Goal: Task Accomplishment & Management: Use online tool/utility

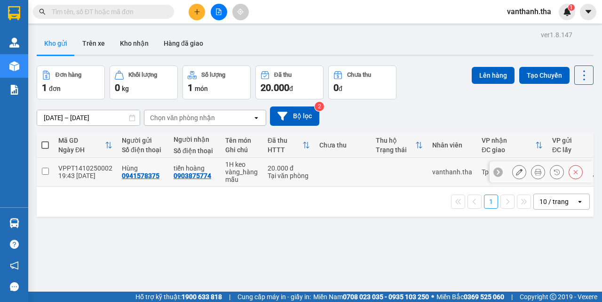
click at [45, 170] on input "checkbox" at bounding box center [45, 171] width 7 height 7
checkbox input "true"
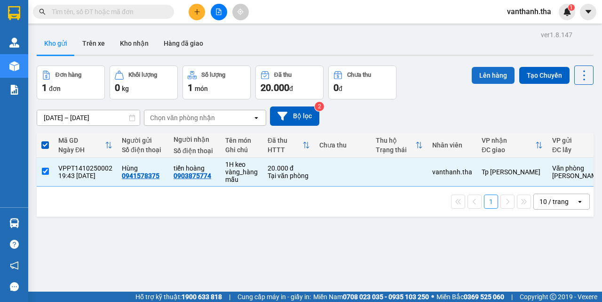
click at [476, 74] on button "Lên hàng" at bounding box center [493, 75] width 43 height 17
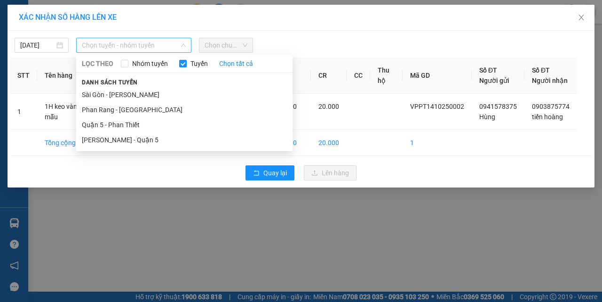
click at [115, 46] on span "Chọn tuyến - nhóm tuyến" at bounding box center [134, 45] width 104 height 14
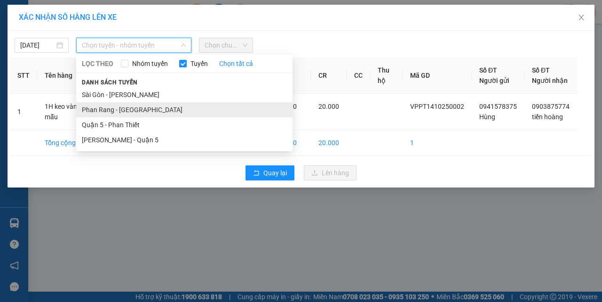
click at [121, 108] on li "Phan Rang - [GEOGRAPHIC_DATA]" at bounding box center [184, 109] width 216 height 15
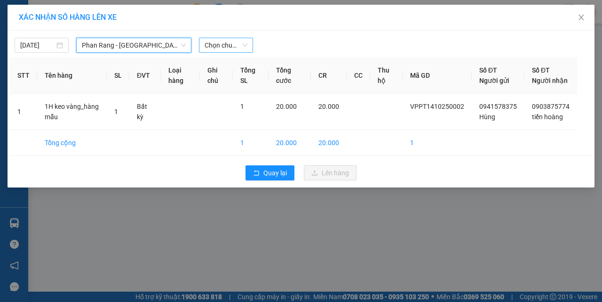
click at [234, 50] on span "Chọn chuyến" at bounding box center [226, 45] width 43 height 14
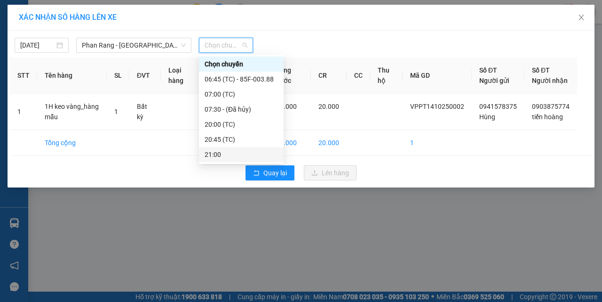
click at [222, 155] on div "21:00" at bounding box center [241, 154] width 73 height 10
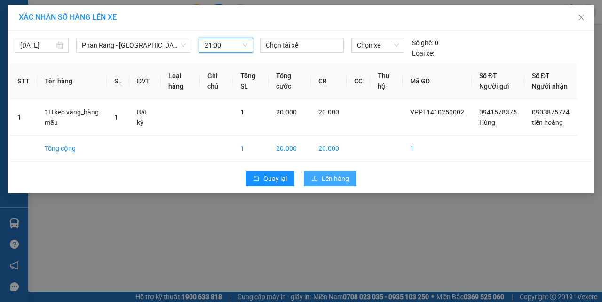
click at [324, 184] on span "Lên hàng" at bounding box center [335, 178] width 27 height 10
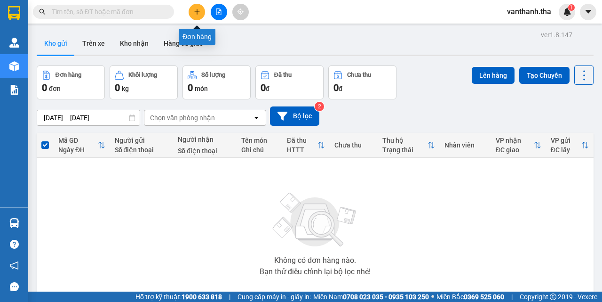
click at [199, 11] on icon "plus" at bounding box center [197, 11] width 7 height 7
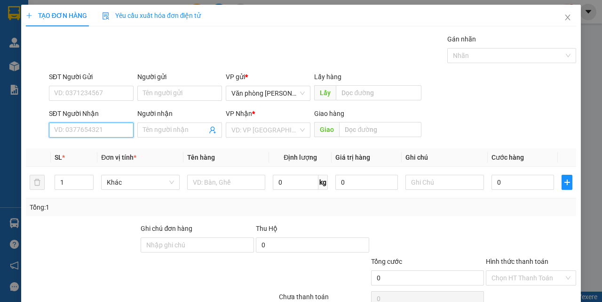
click at [70, 132] on input "SĐT Người Nhận" at bounding box center [91, 129] width 85 height 15
click at [93, 148] on div "0903875774 - [PERSON_NAME]" at bounding box center [100, 149] width 93 height 10
type input "0903875774"
type input "tiến hoàng"
type input "0903875774"
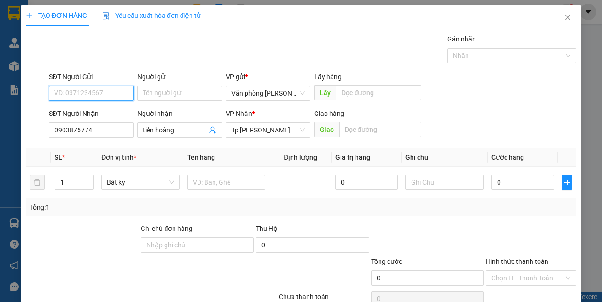
click at [96, 91] on input "SĐT Người Gửi" at bounding box center [91, 93] width 85 height 15
click at [103, 109] on div "0942809349 - quang" at bounding box center [90, 112] width 72 height 10
type input "0942809349"
type input "quang"
type input "0942809349"
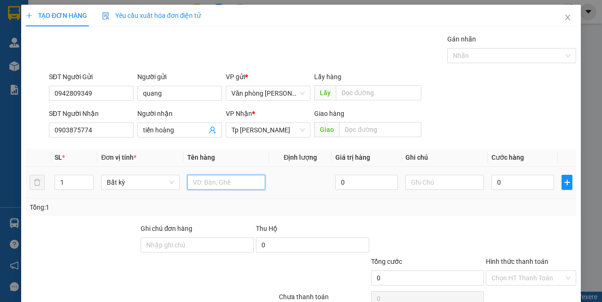
click at [199, 179] on input "text" at bounding box center [226, 182] width 79 height 15
type input "1H keo vàng_hàng mẫu"
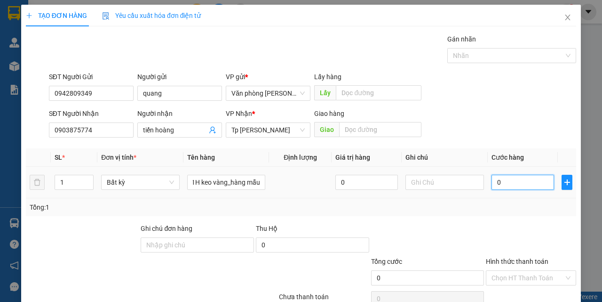
click at [514, 185] on input "0" at bounding box center [523, 182] width 63 height 15
type input "002"
type input "2"
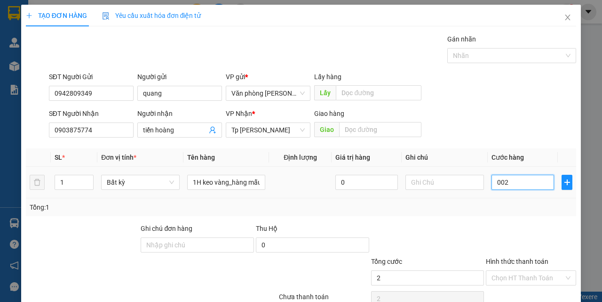
type input "0.020"
type input "20"
click at [512, 215] on div "Tổng: 1" at bounding box center [301, 207] width 551 height 18
type input "20.000"
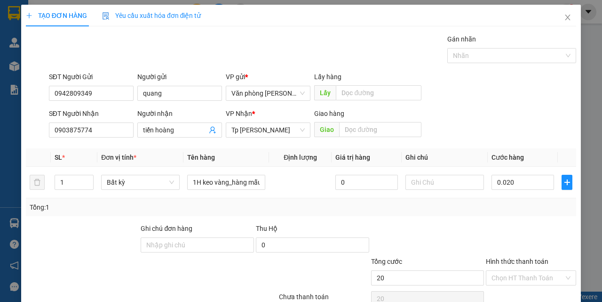
type input "20.000"
click at [523, 281] on input "Hình thức thanh toán" at bounding box center [528, 278] width 72 height 14
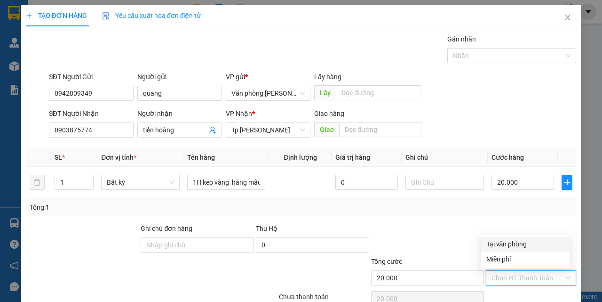
click at [503, 246] on div "Tại văn phòng" at bounding box center [526, 244] width 78 height 10
type input "0"
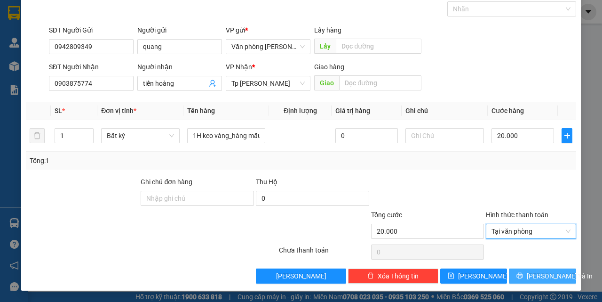
click at [532, 276] on span "[PERSON_NAME] và In" at bounding box center [560, 276] width 66 height 10
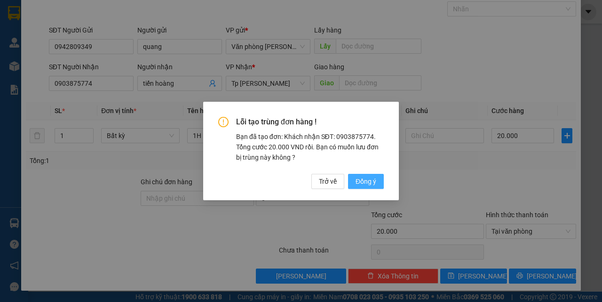
click at [361, 179] on span "Đồng ý" at bounding box center [366, 181] width 21 height 10
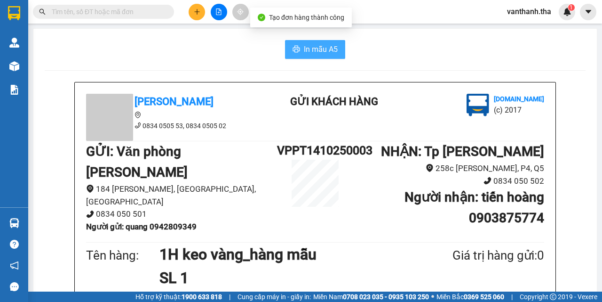
click at [320, 51] on span "In mẫu A5" at bounding box center [321, 49] width 34 height 12
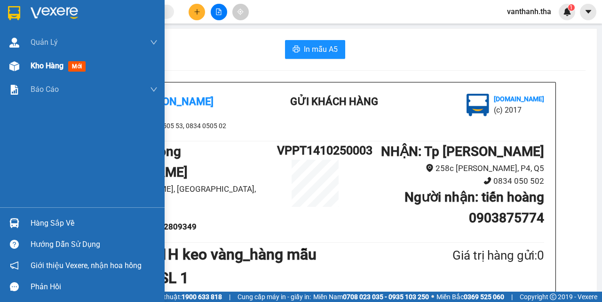
click at [47, 66] on span "Kho hàng" at bounding box center [47, 65] width 33 height 9
drag, startPoint x: 47, startPoint y: 66, endPoint x: 116, endPoint y: 80, distance: 71.0
click at [47, 66] on span "Kho hàng" at bounding box center [47, 65] width 33 height 9
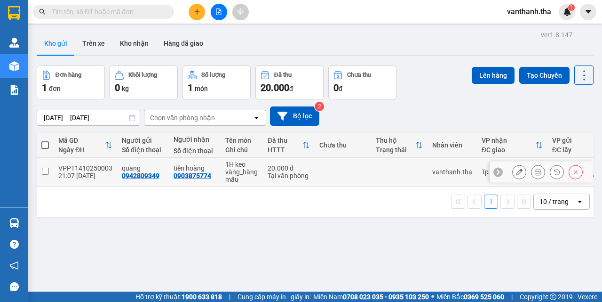
click at [46, 171] on input "checkbox" at bounding box center [45, 171] width 7 height 7
checkbox input "true"
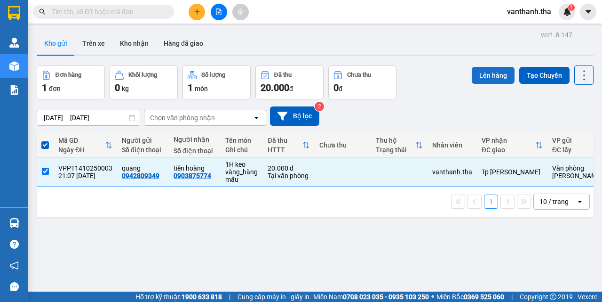
click at [480, 76] on button "Lên hàng" at bounding box center [493, 75] width 43 height 17
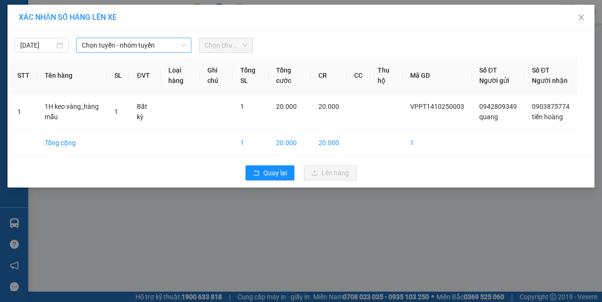
click at [101, 46] on span "Chọn tuyến - nhóm tuyến" at bounding box center [134, 45] width 104 height 14
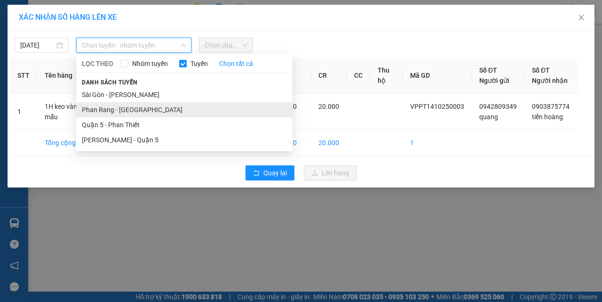
click at [96, 109] on li "Phan Rang - [GEOGRAPHIC_DATA]" at bounding box center [184, 109] width 216 height 15
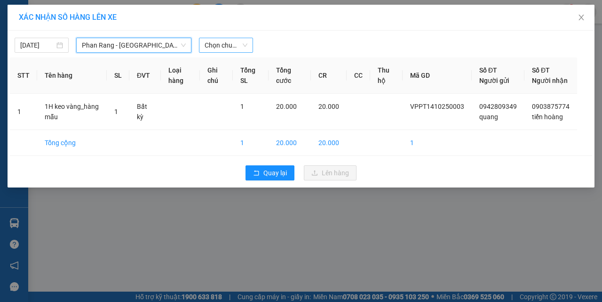
click at [219, 45] on span "Chọn chuyến" at bounding box center [226, 45] width 43 height 14
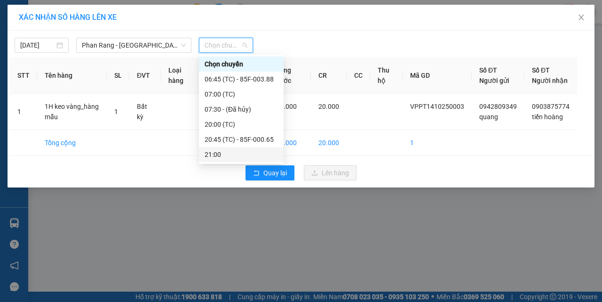
click at [221, 150] on div "21:00" at bounding box center [241, 154] width 73 height 10
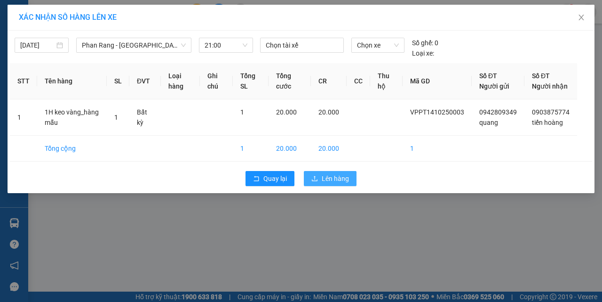
click at [332, 184] on span "Lên hàng" at bounding box center [335, 178] width 27 height 10
